Goal: Task Accomplishment & Management: Manage account settings

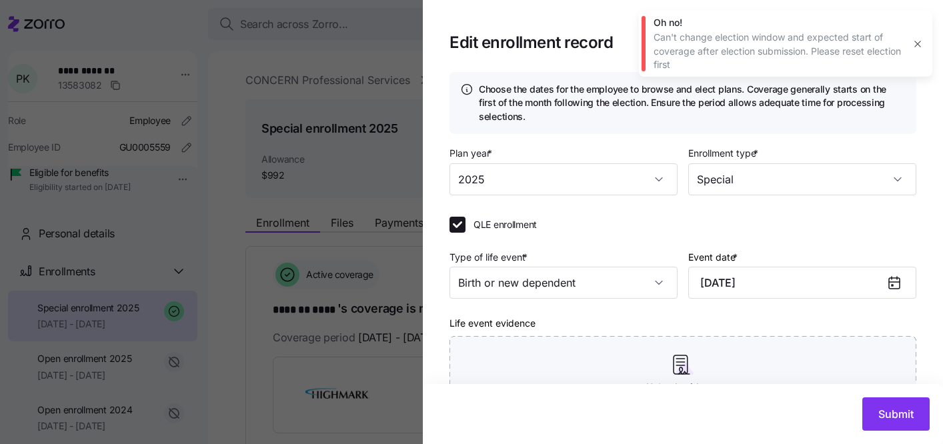
scroll to position [139, 0]
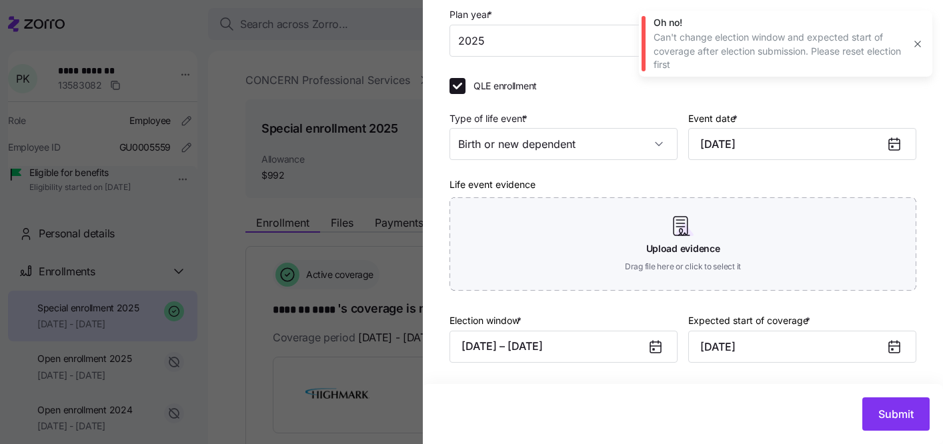
click at [919, 38] on button "button" at bounding box center [917, 44] width 19 height 19
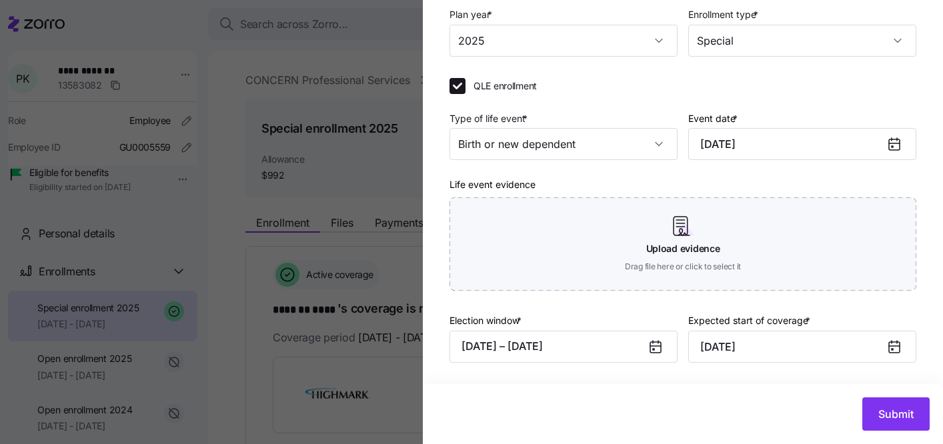
click at [397, 155] on div at bounding box center [471, 222] width 943 height 444
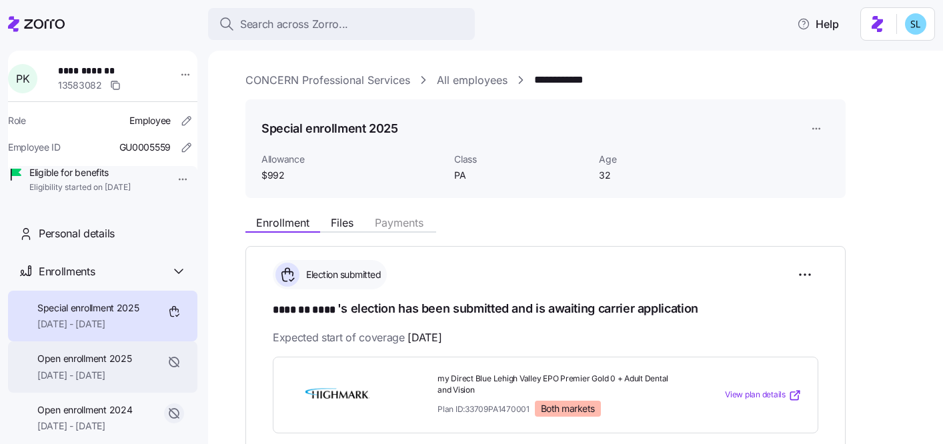
click at [146, 393] on div "Open enrollment 2025 [DATE] - [DATE]" at bounding box center [102, 366] width 189 height 51
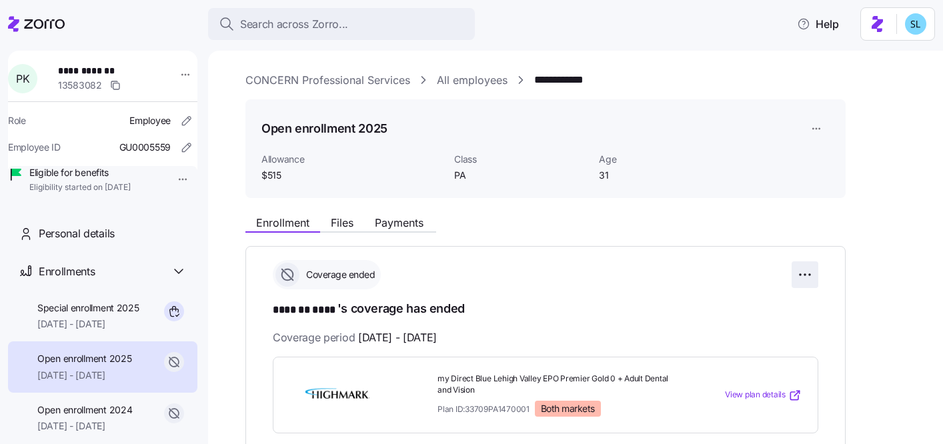
click at [808, 269] on html "**********" at bounding box center [471, 218] width 943 height 436
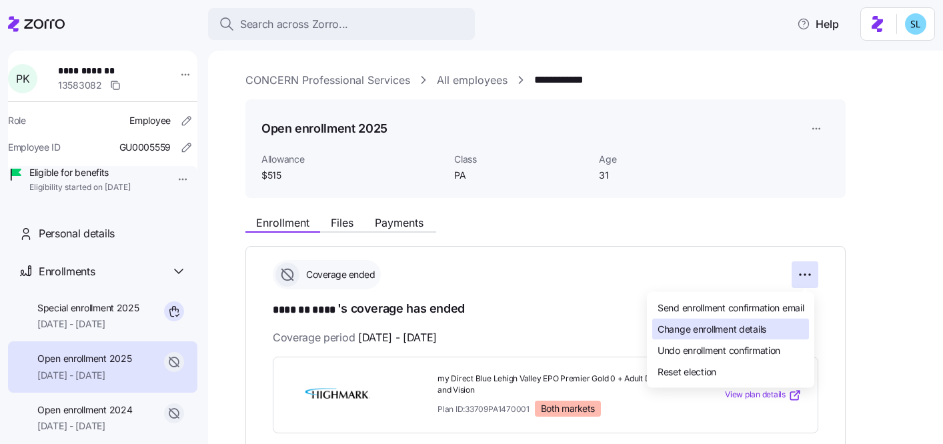
click at [790, 324] on div "Change enrollment details" at bounding box center [730, 329] width 157 height 21
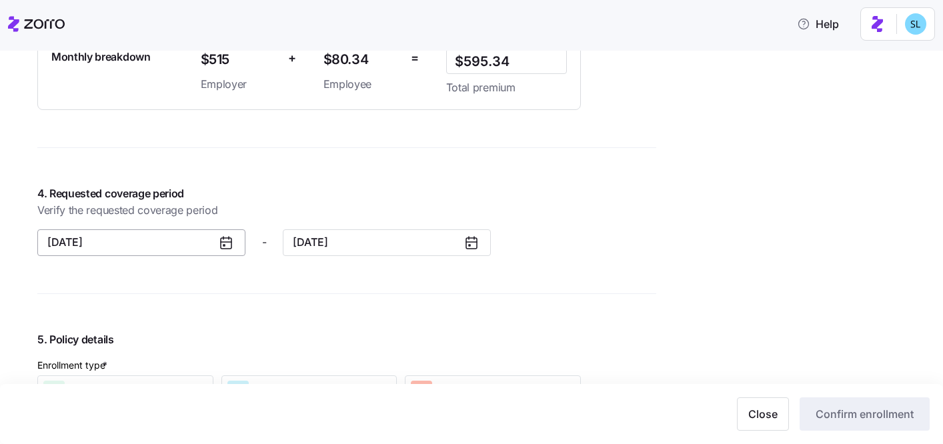
scroll to position [1055, 0]
click at [207, 230] on button "[DATE]" at bounding box center [141, 241] width 208 height 27
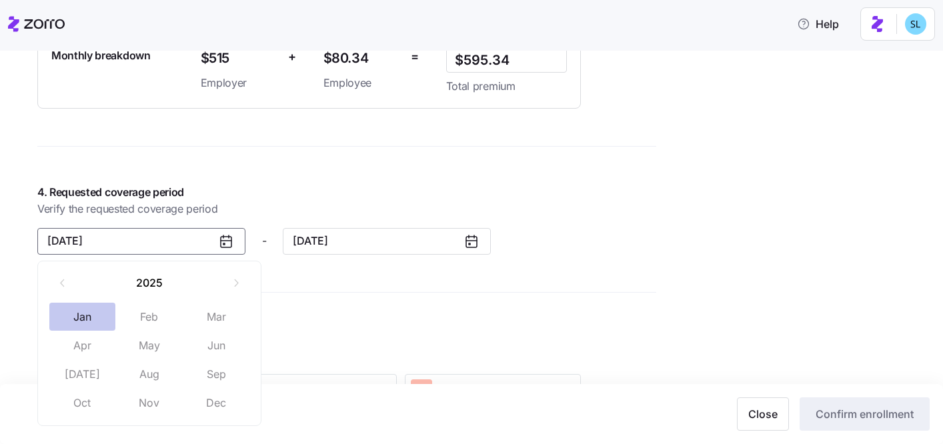
click at [95, 321] on button "Jan" at bounding box center [82, 317] width 67 height 28
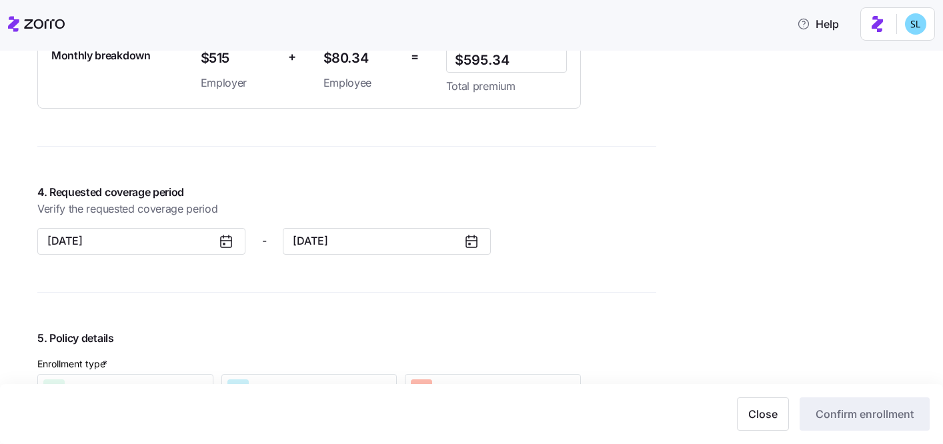
click at [231, 239] on icon at bounding box center [226, 242] width 11 height 11
click at [226, 243] on icon at bounding box center [226, 241] width 16 height 16
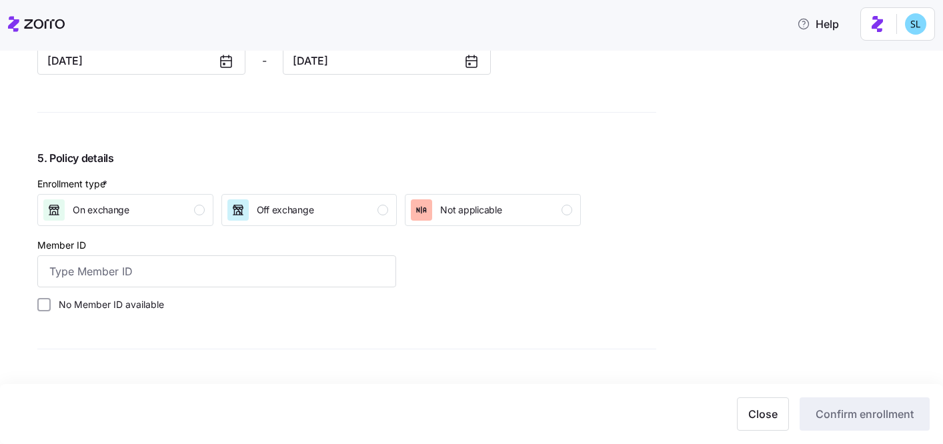
scroll to position [1262, 0]
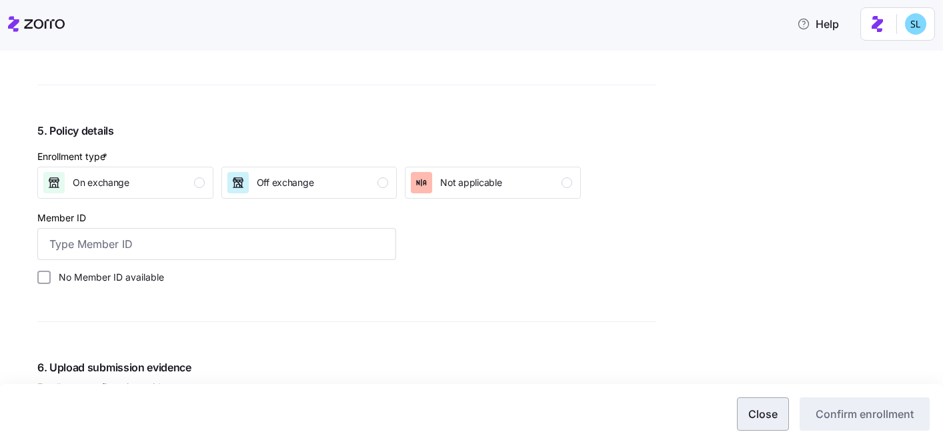
click at [744, 419] on button "Close" at bounding box center [763, 413] width 52 height 33
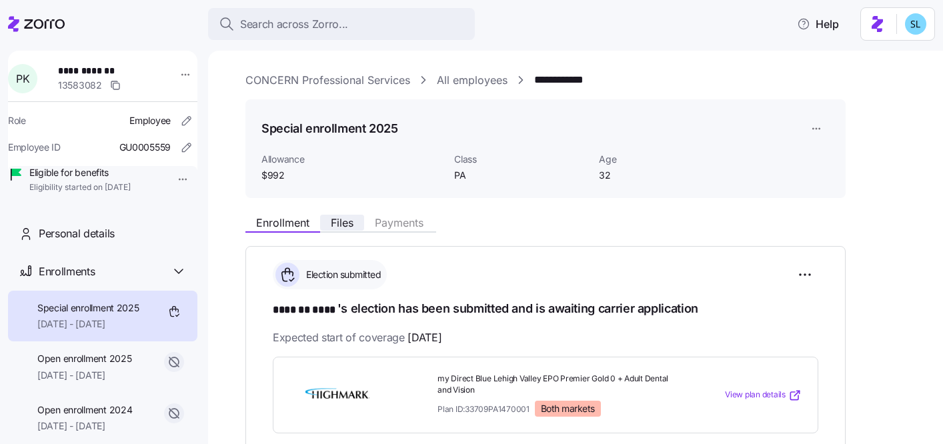
click at [355, 218] on button "Files" at bounding box center [342, 223] width 44 height 16
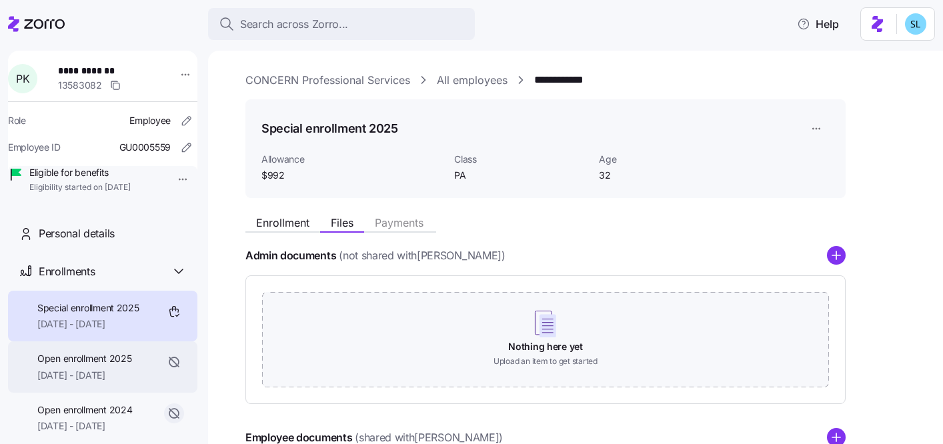
click at [99, 365] on span "Open enrollment 2025" at bounding box center [84, 358] width 94 height 13
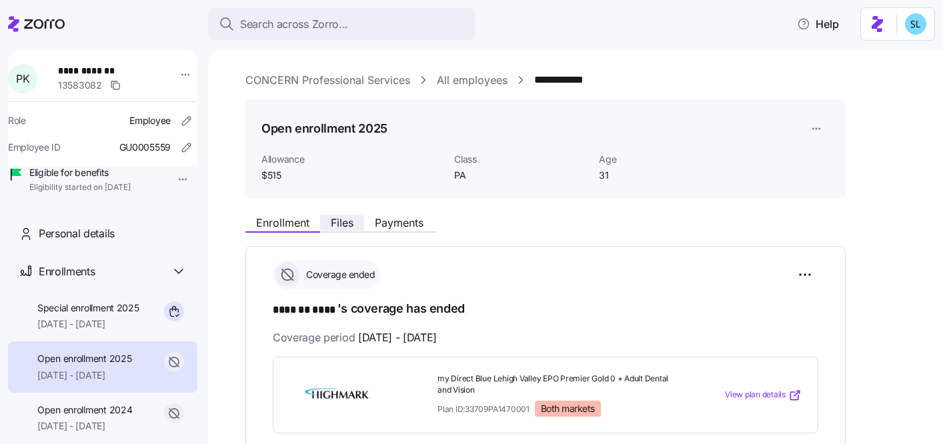
click at [349, 221] on span "Files" at bounding box center [342, 222] width 23 height 11
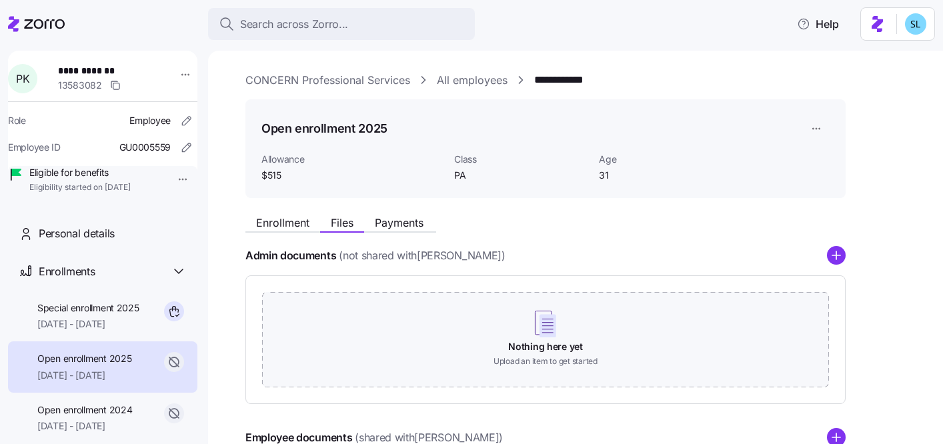
scroll to position [114, 0]
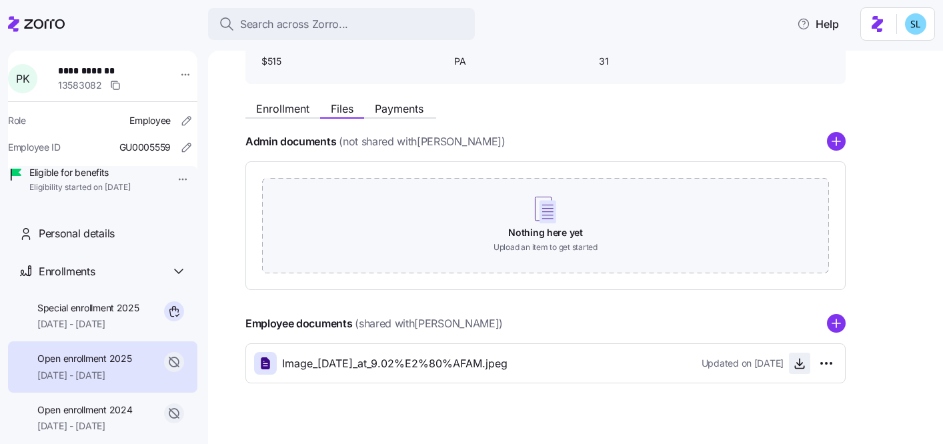
click at [800, 364] on icon "button" at bounding box center [799, 363] width 13 height 13
click at [294, 121] on div "Enrollment Files Payments Admin documents (not shared with [PERSON_NAME] ) Noth…" at bounding box center [584, 239] width 679 height 289
click at [291, 109] on span "Enrollment" at bounding box center [282, 108] width 53 height 11
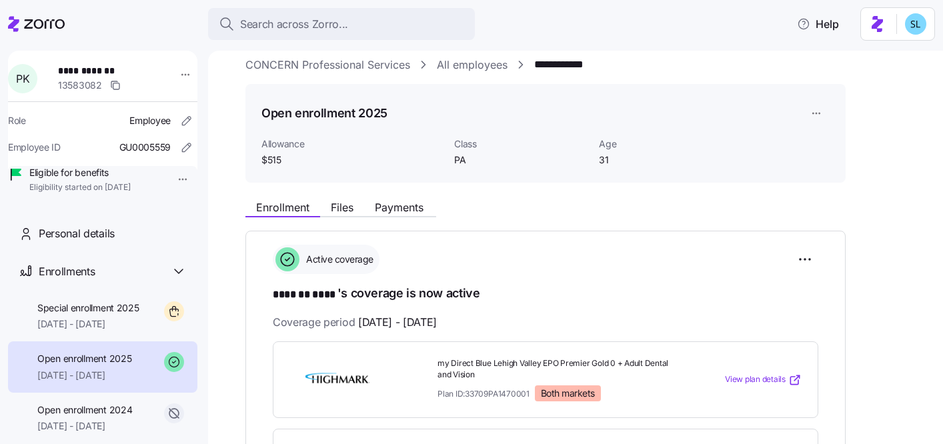
scroll to position [22, 0]
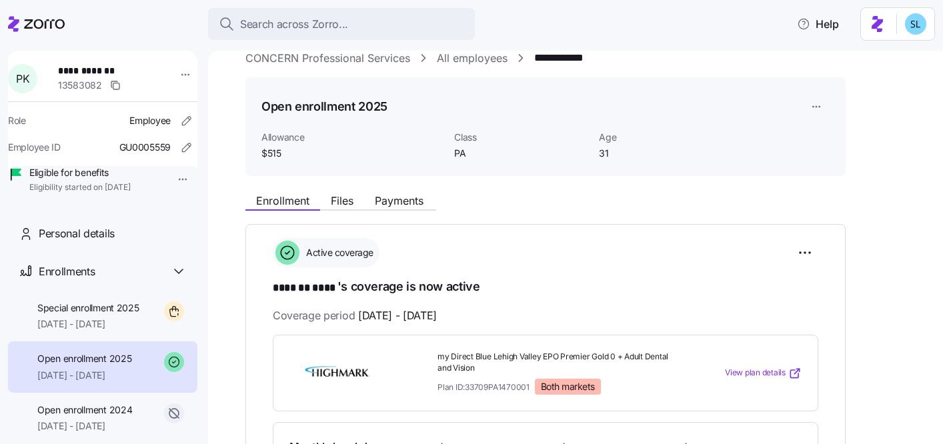
click at [489, 385] on span "Plan ID: 33709PA1470001" at bounding box center [483, 386] width 92 height 11
copy span "33709PA1470001"
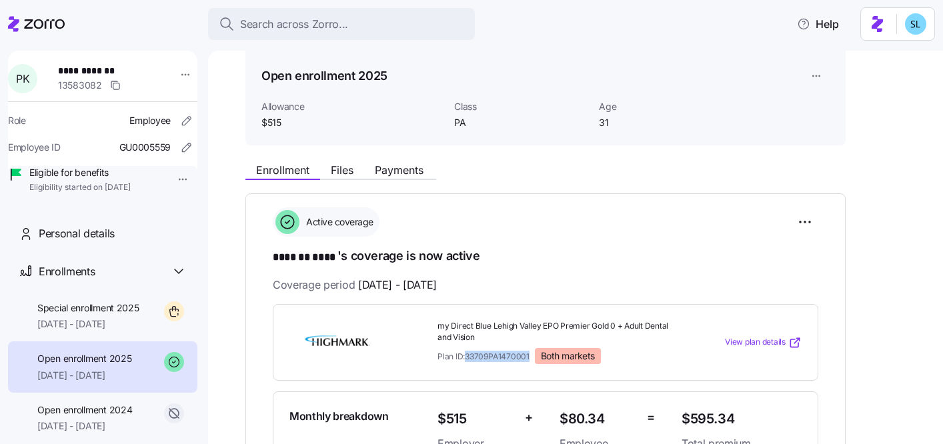
scroll to position [58, 0]
